Goal: Transaction & Acquisition: Book appointment/travel/reservation

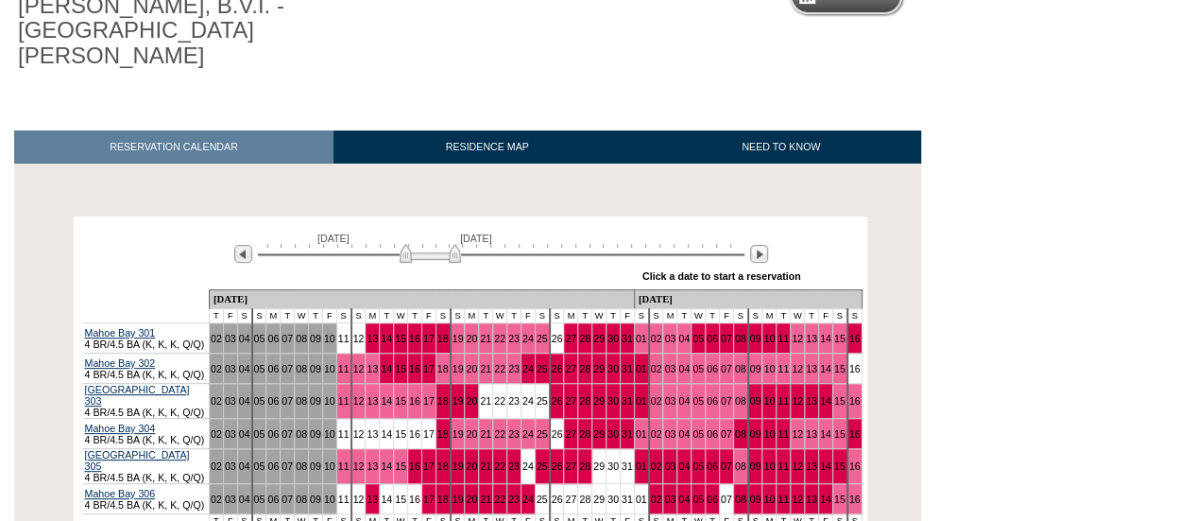
scroll to position [334, 0]
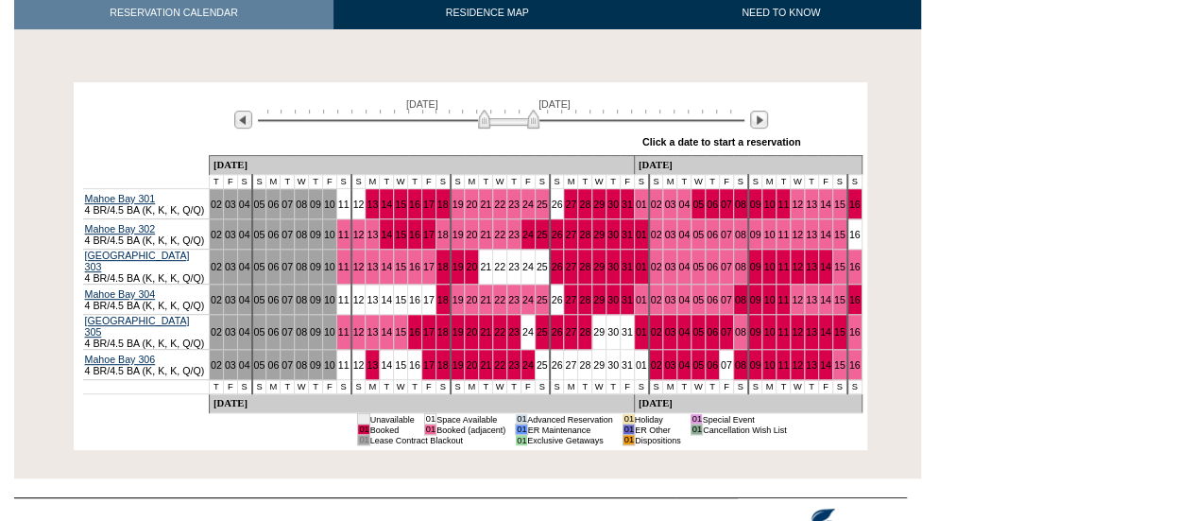
drag, startPoint x: 422, startPoint y: 93, endPoint x: 502, endPoint y: 102, distance: 79.9
click at [502, 110] on img at bounding box center [508, 119] width 61 height 19
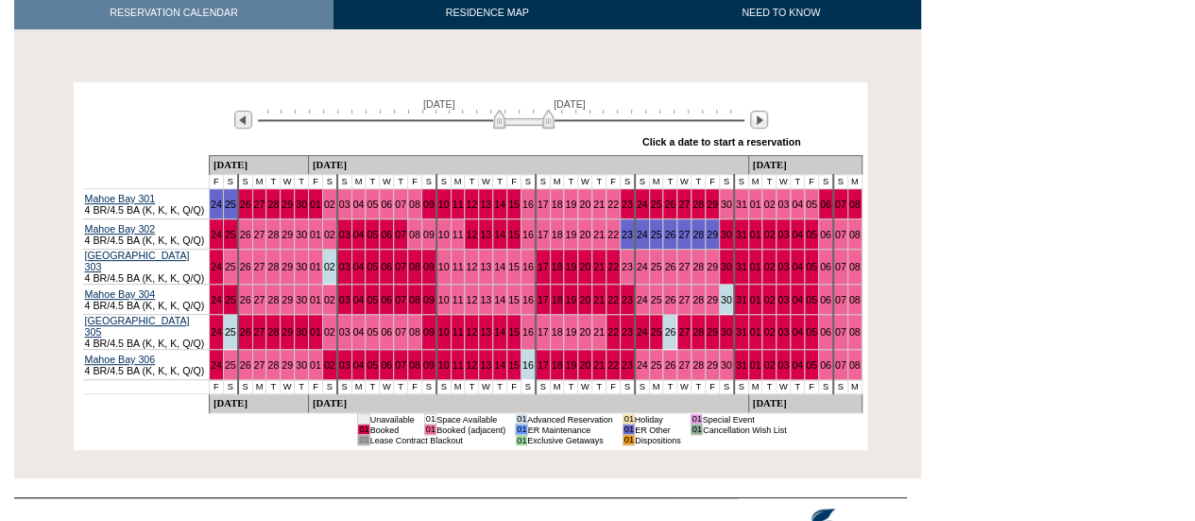
drag, startPoint x: 502, startPoint y: 103, endPoint x: 518, endPoint y: 103, distance: 16.1
click at [518, 110] on img at bounding box center [523, 119] width 61 height 19
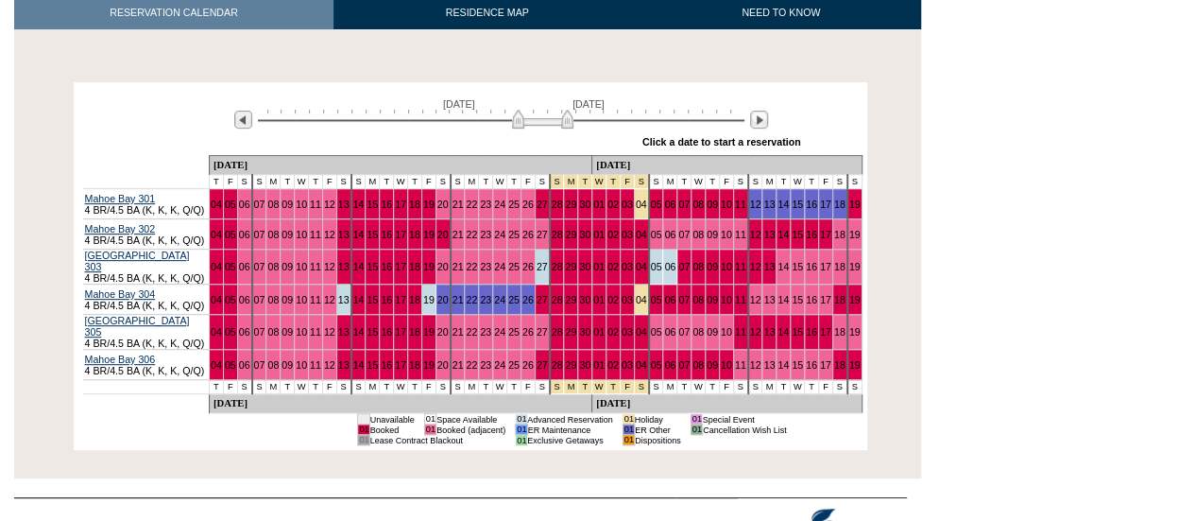
drag, startPoint x: 518, startPoint y: 103, endPoint x: 535, endPoint y: 101, distance: 17.1
click at [535, 110] on img at bounding box center [542, 119] width 61 height 19
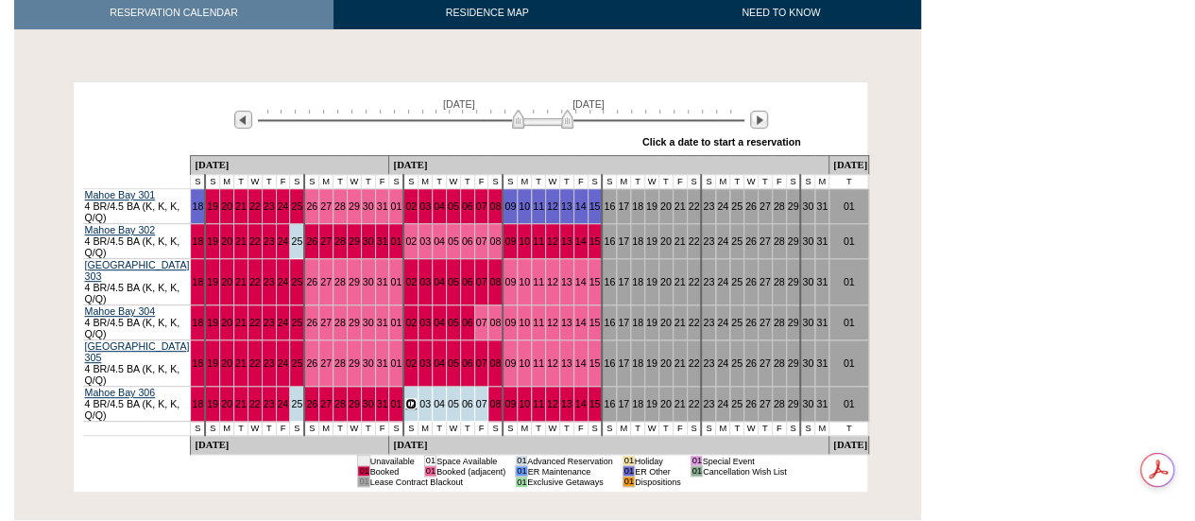
click at [408, 398] on link "02" at bounding box center [410, 403] width 11 height 11
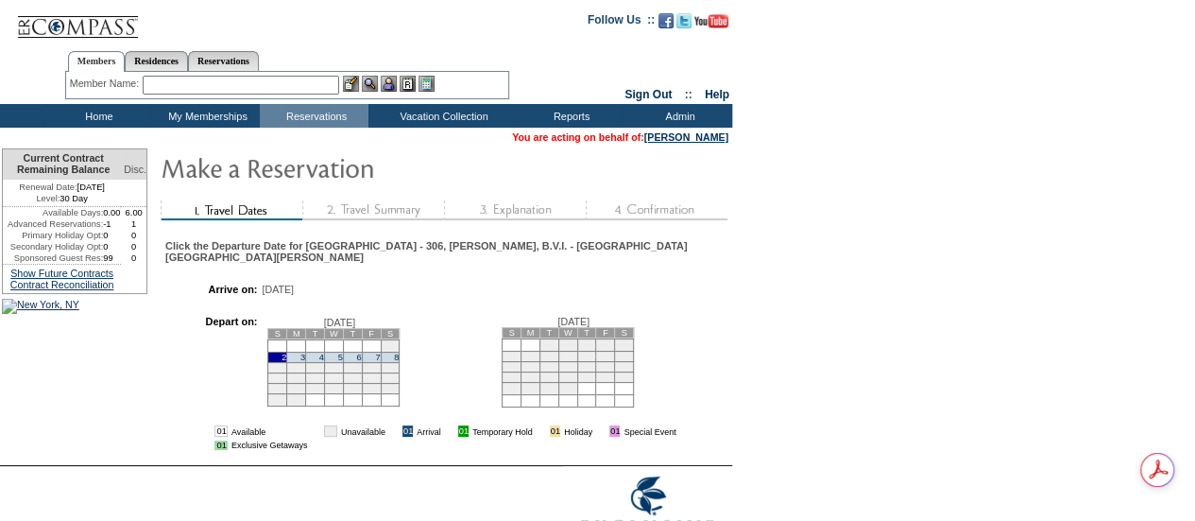
click at [400, 351] on td "8" at bounding box center [390, 356] width 19 height 10
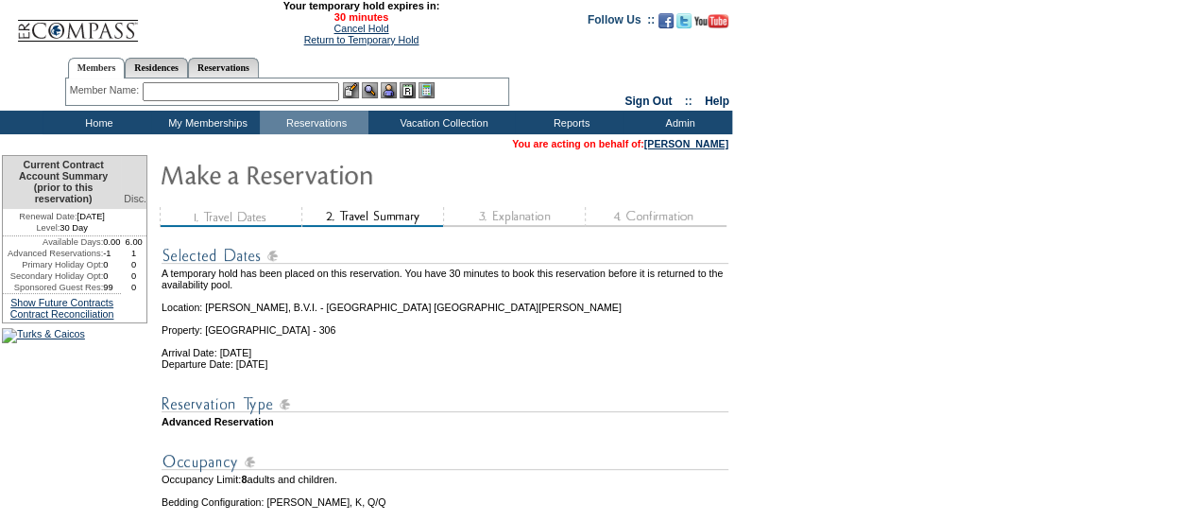
scroll to position [334, 0]
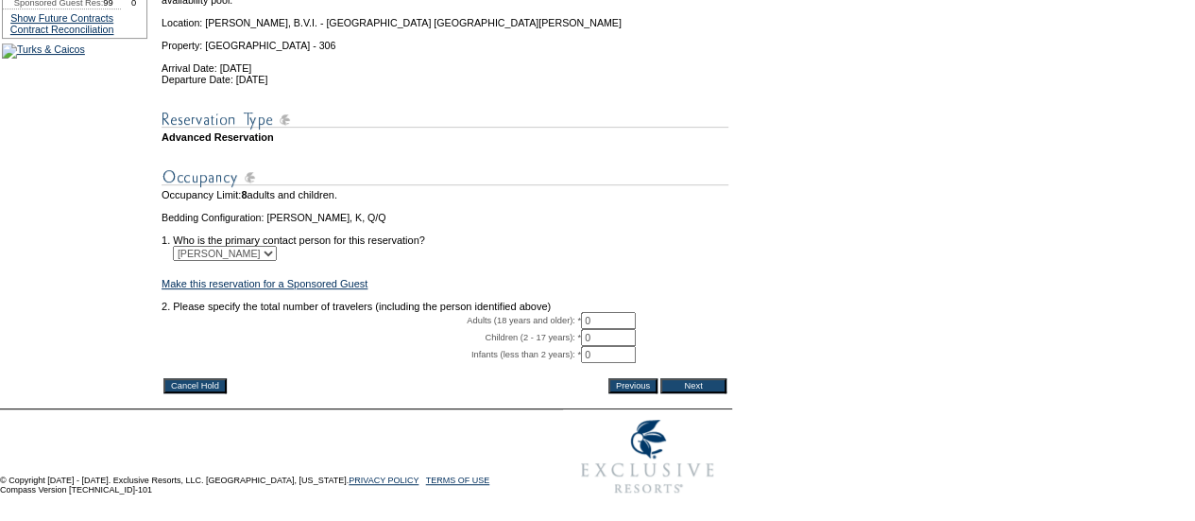
click at [620, 312] on input "0" at bounding box center [608, 320] width 55 height 17
type input "02"
click at [697, 378] on input "Next" at bounding box center [693, 385] width 66 height 15
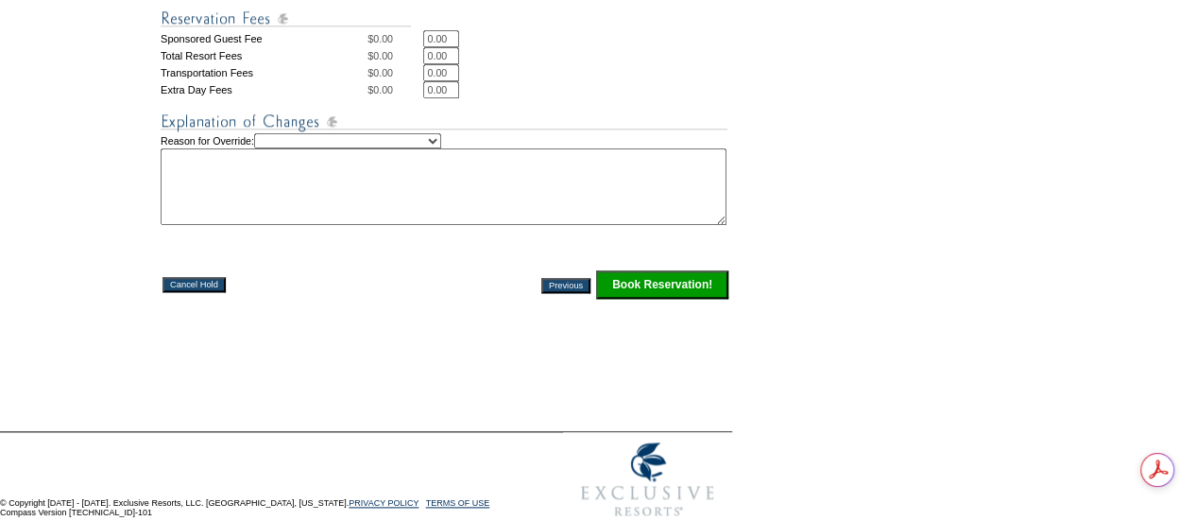
click at [646, 292] on input "Book Reservation!" at bounding box center [662, 284] width 132 height 28
